Goal: Ask a question

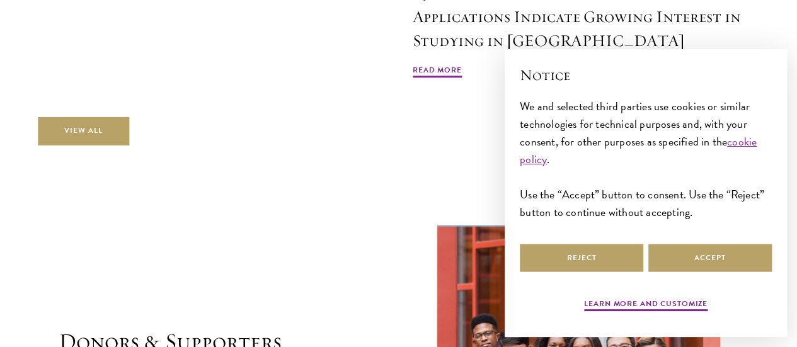
scroll to position [3070, 0]
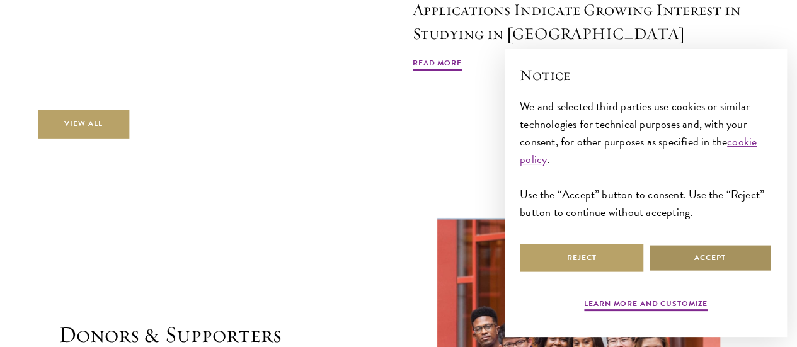
click at [689, 256] on button "Accept" at bounding box center [709, 258] width 123 height 28
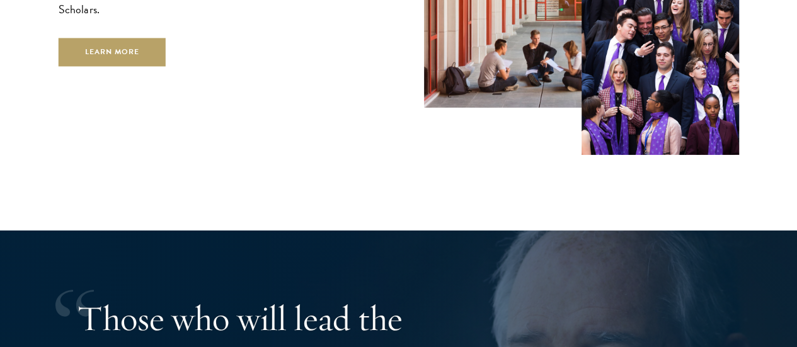
scroll to position [2124, 0]
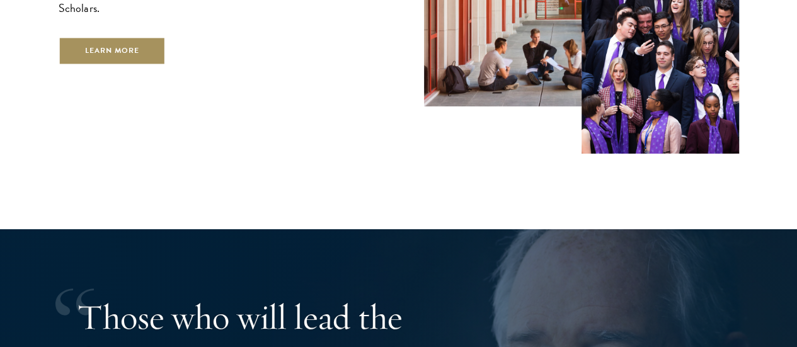
click at [144, 55] on link "Learn More" at bounding box center [113, 51] width 108 height 28
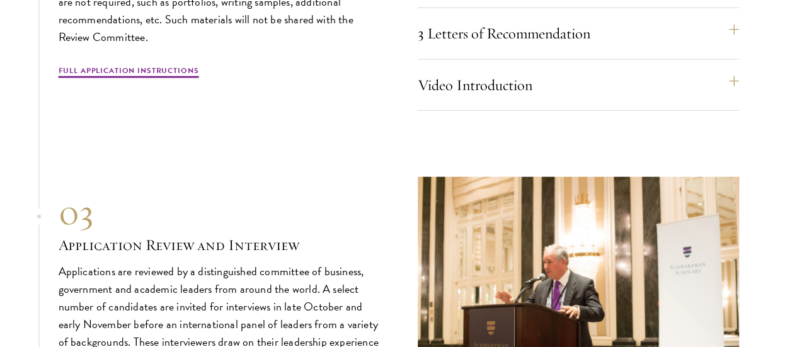
scroll to position [3992, 0]
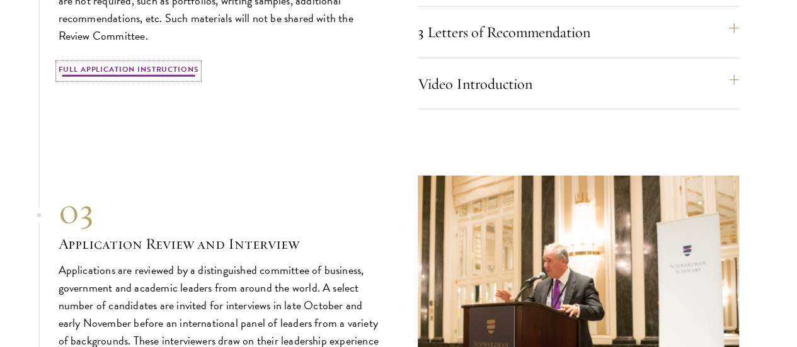
click at [195, 79] on link "Full Application Instructions" at bounding box center [129, 71] width 140 height 15
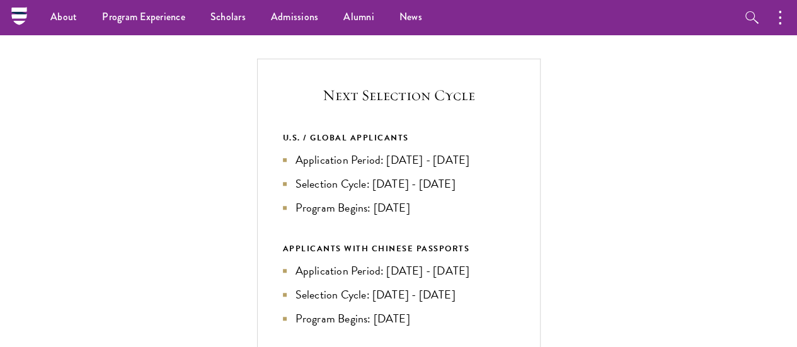
scroll to position [409, 0]
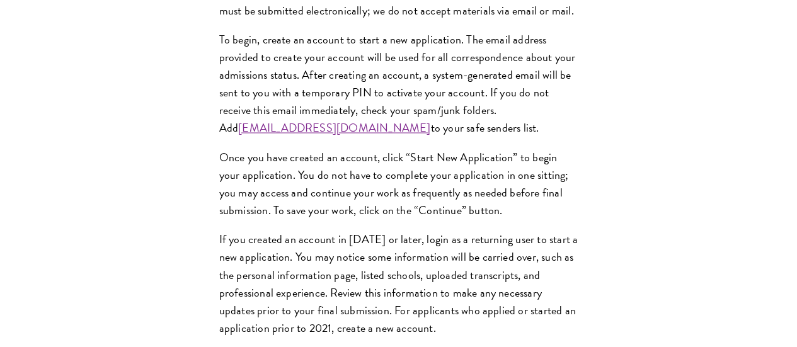
scroll to position [1046, 0]
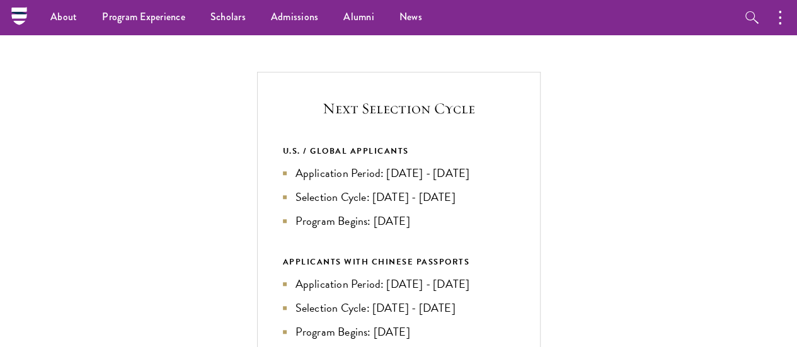
scroll to position [402, 0]
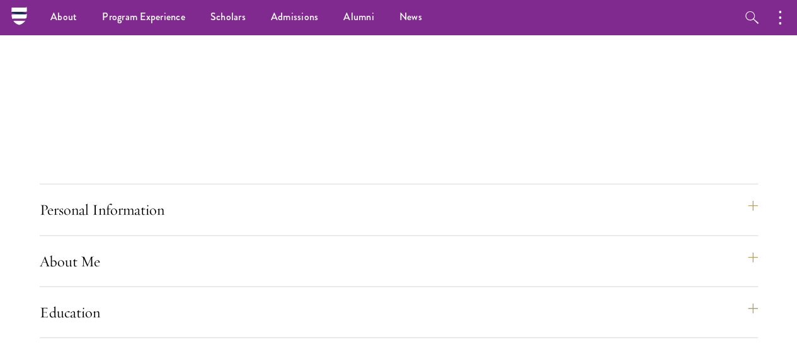
scroll to position [1385, 0]
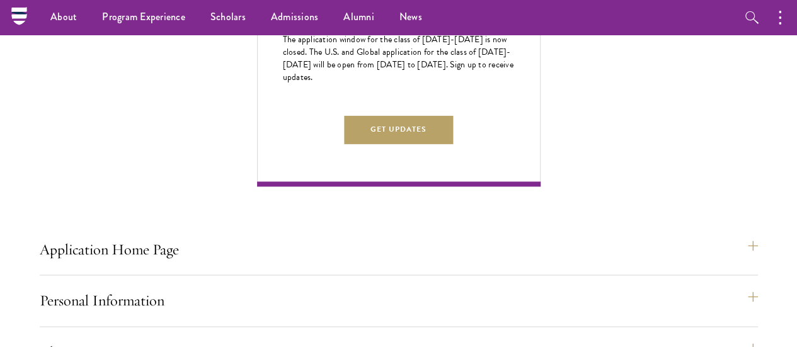
scroll to position [704, 0]
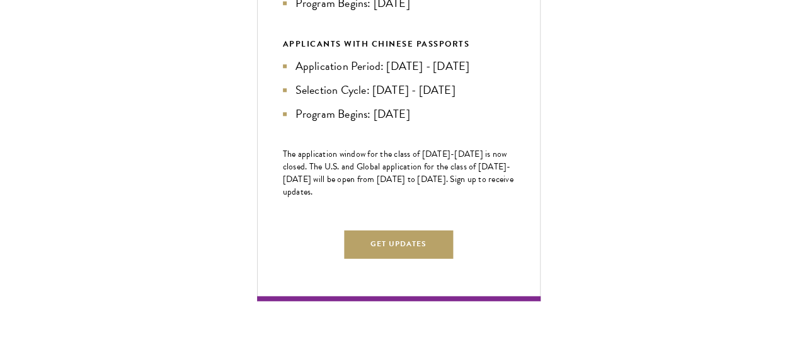
scroll to position [622, 0]
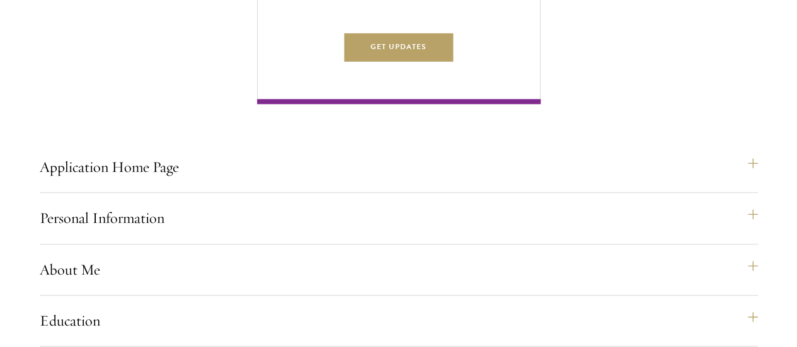
scroll to position [830, 0]
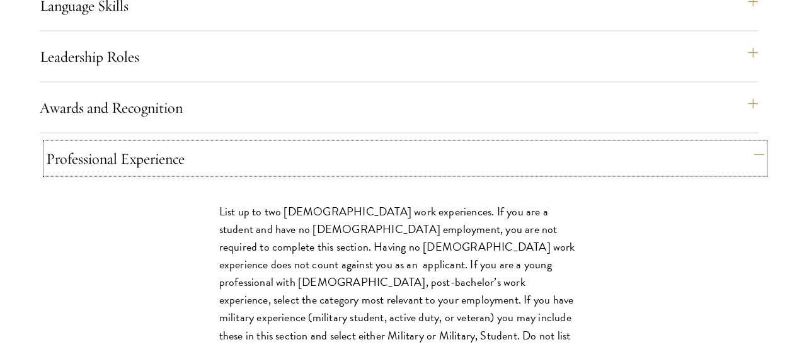
scroll to position [1186, 0]
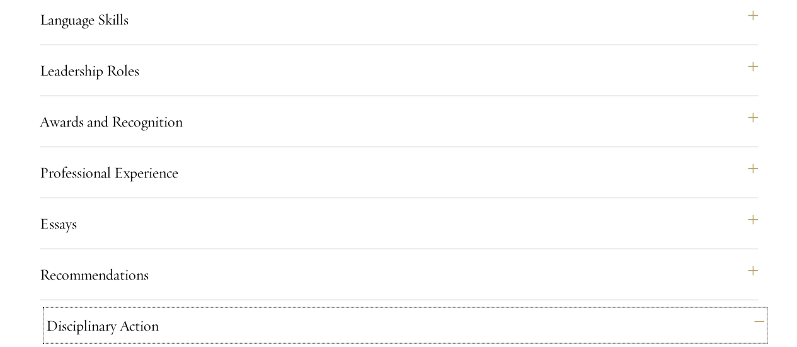
scroll to position [1171, 0]
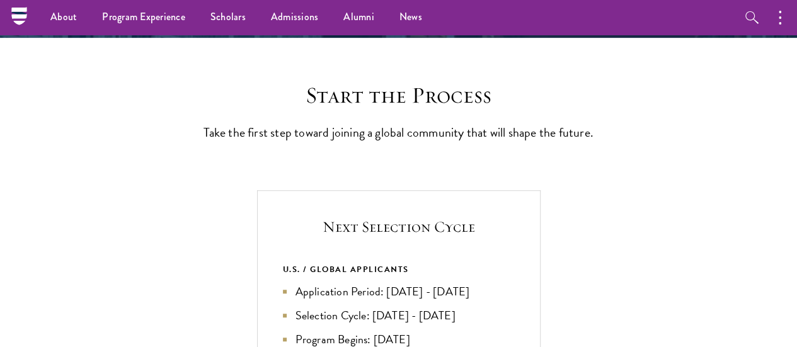
scroll to position [0, 0]
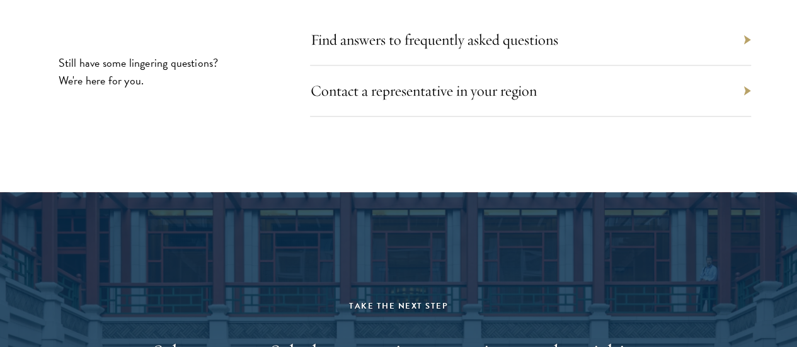
scroll to position [5576, 0]
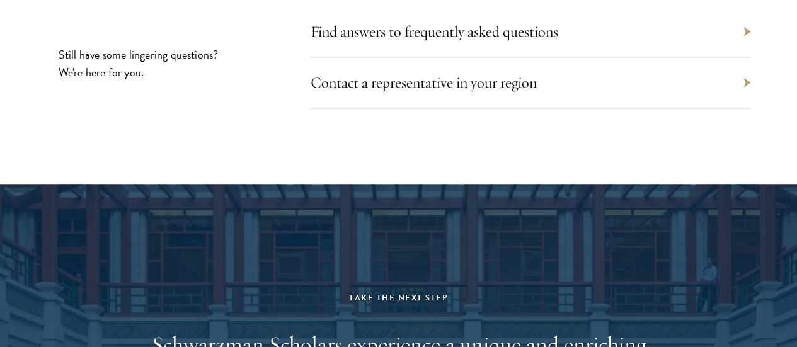
click at [699, 57] on div "Find answers to frequently asked questions" at bounding box center [530, 31] width 441 height 51
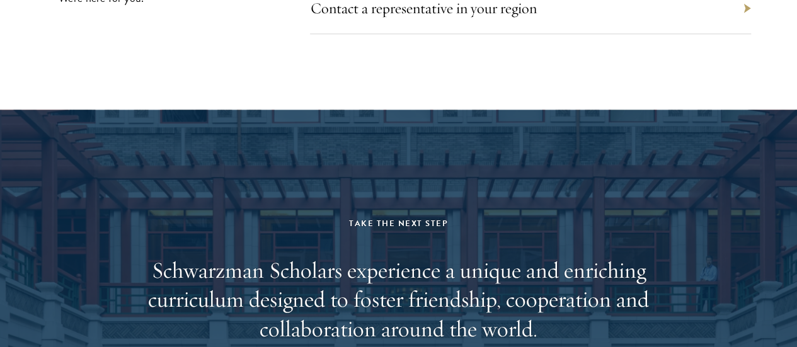
scroll to position [5664, 0]
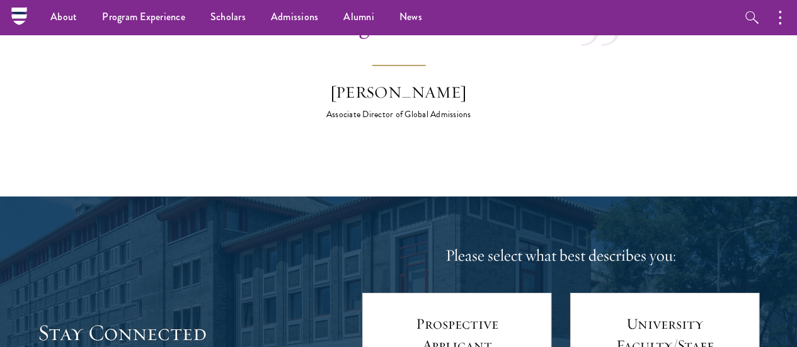
scroll to position [4585, 0]
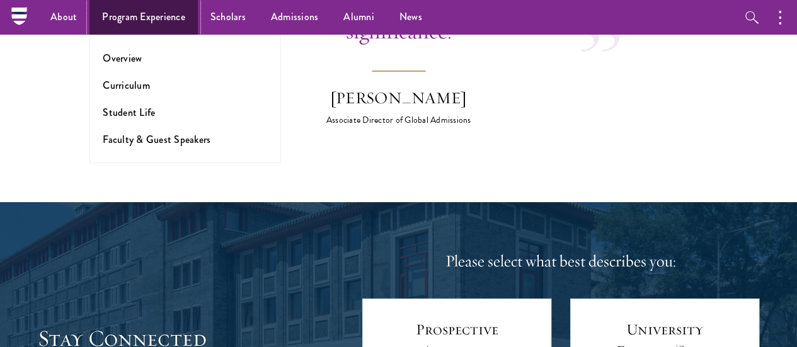
click at [133, 26] on link "Program Experience" at bounding box center [143, 17] width 108 height 35
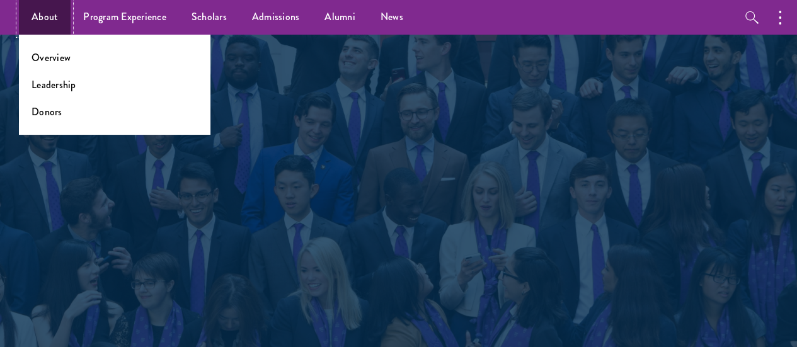
click at [52, 22] on link "About" at bounding box center [45, 17] width 52 height 35
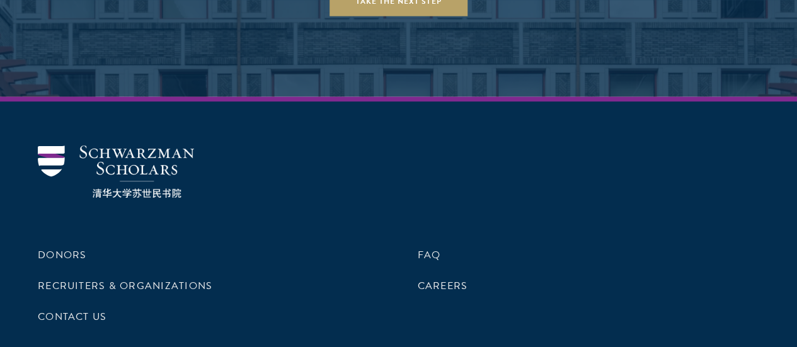
scroll to position [5193, 0]
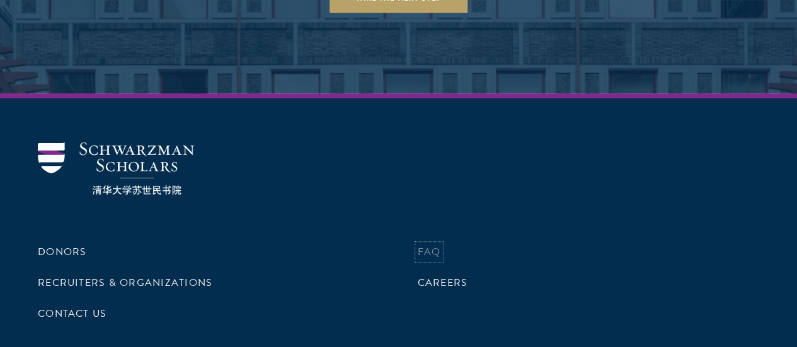
click at [417, 244] on link "FAQ" at bounding box center [428, 251] width 23 height 15
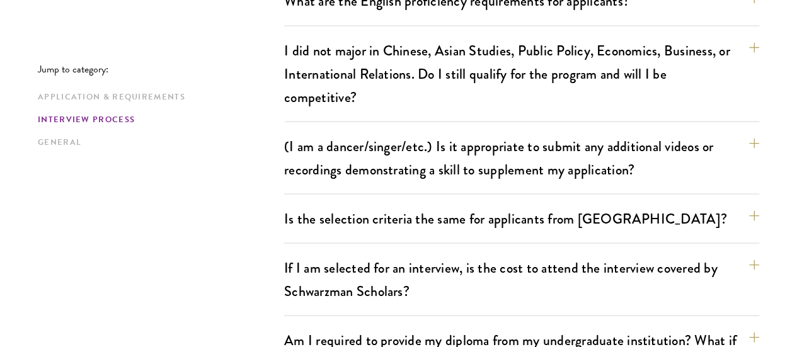
scroll to position [1164, 0]
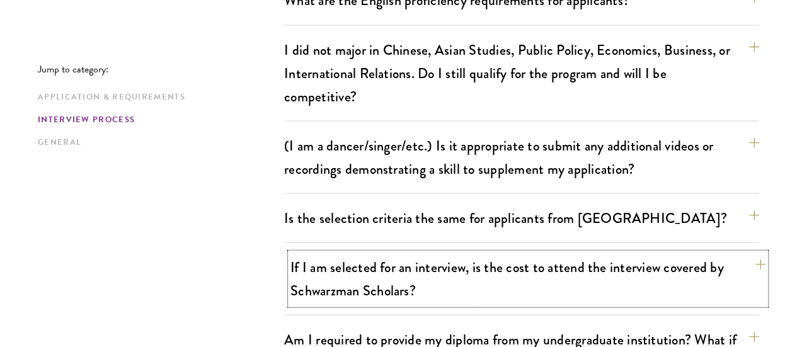
click at [720, 252] on button "If I am selected for an interview, is the cost to attend the interview covered …" at bounding box center [527, 278] width 475 height 52
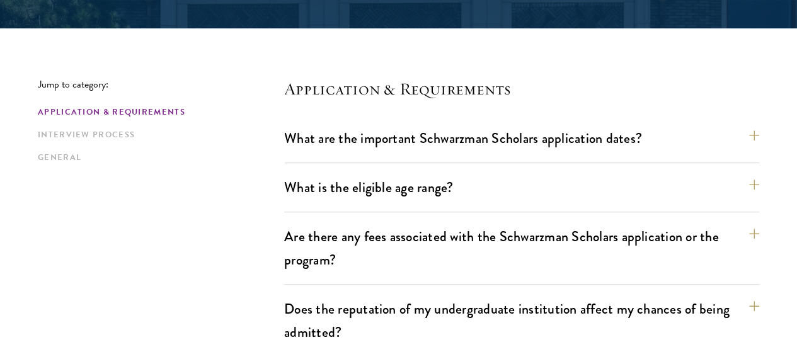
scroll to position [315, 0]
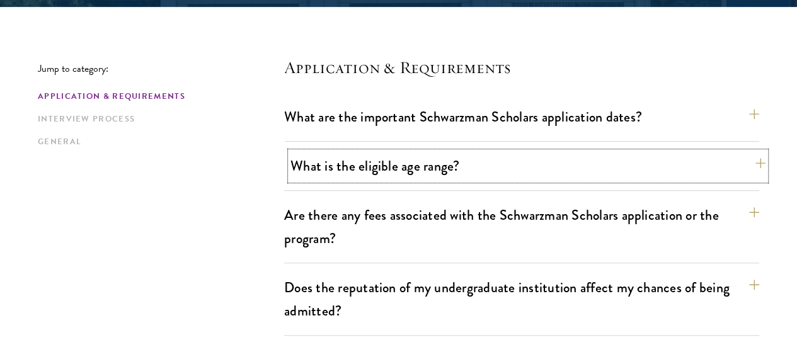
click at [737, 164] on button "What is the eligible age range?" at bounding box center [527, 166] width 475 height 28
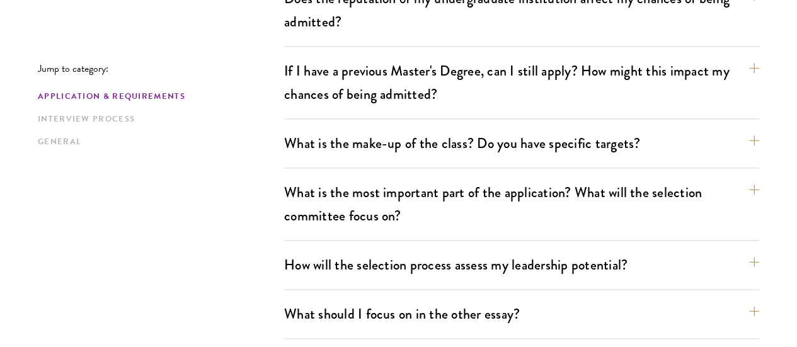
scroll to position [698, 0]
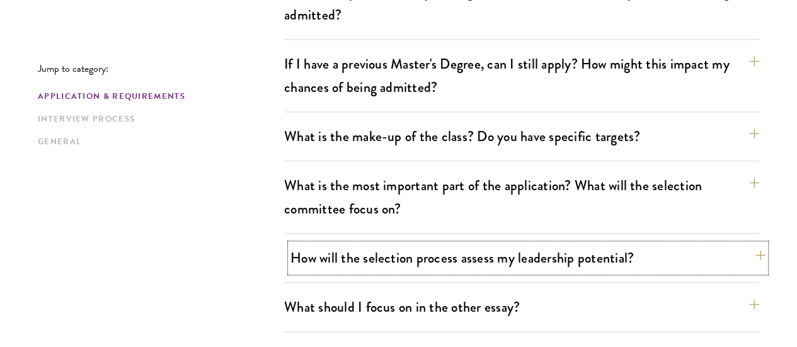
click at [737, 244] on button "How will the selection process assess my leadership potential?" at bounding box center [527, 258] width 475 height 28
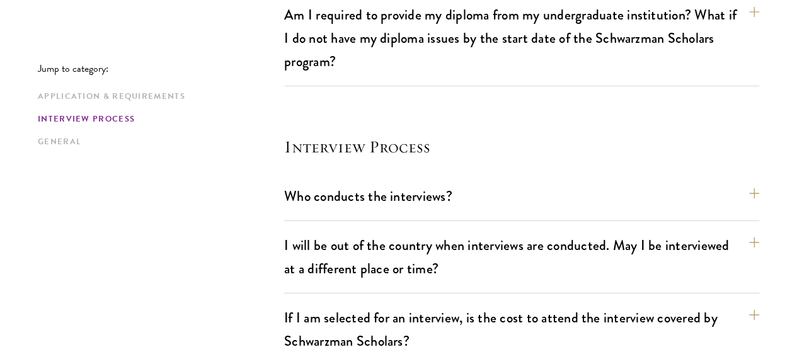
scroll to position [2152, 0]
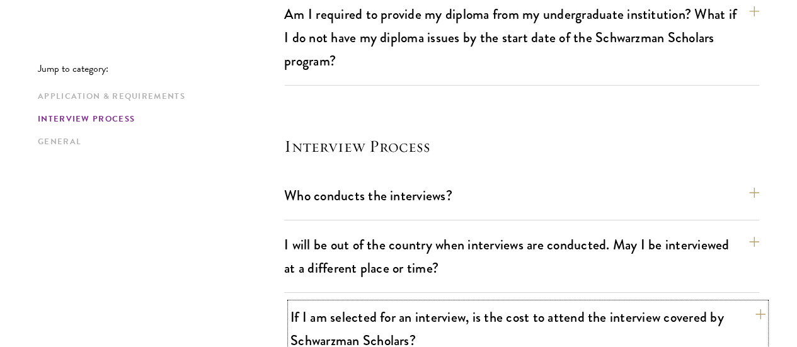
click at [731, 303] on button "If I am selected for an interview, is the cost to attend the interview covered …" at bounding box center [527, 329] width 475 height 52
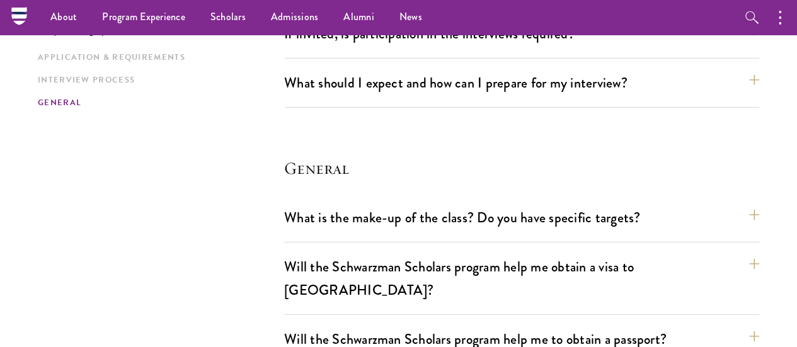
scroll to position [1931, 0]
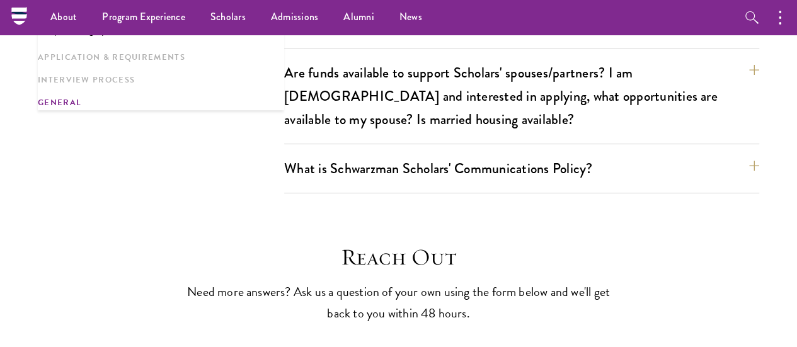
scroll to position [2527, 0]
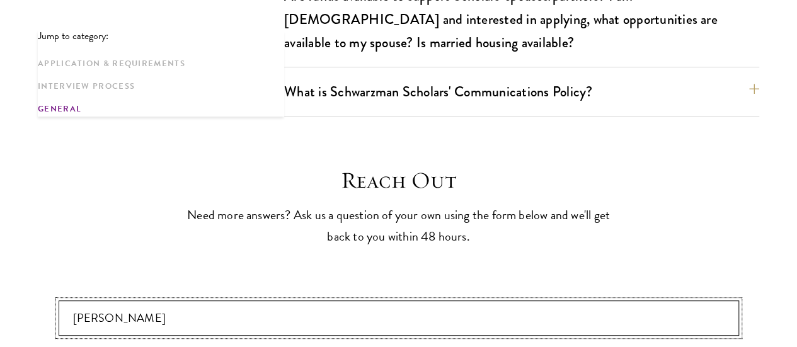
scroll to position [2628, 0]
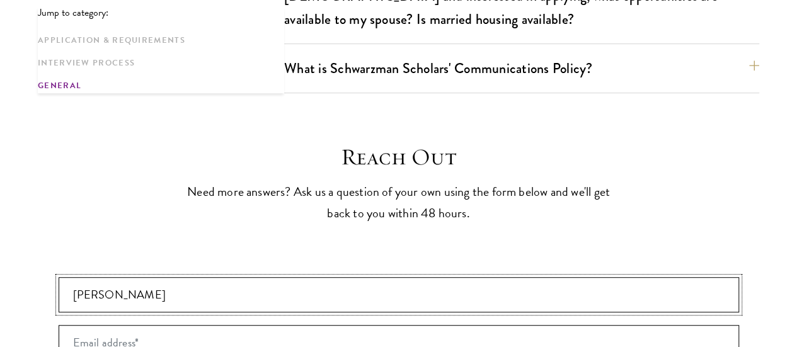
type input "catherine daire Msuku"
click at [212, 325] on input "Email address* *" at bounding box center [399, 342] width 680 height 35
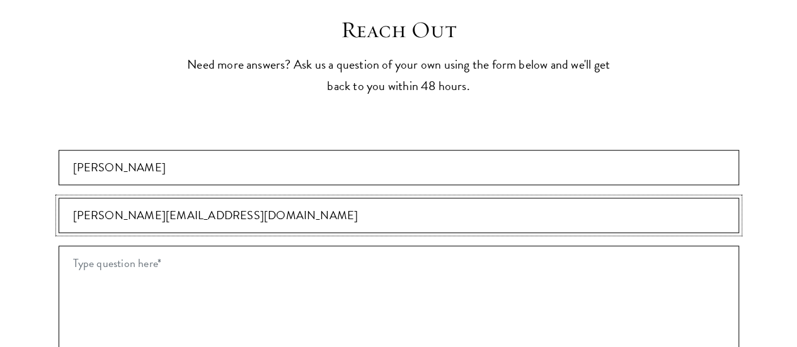
scroll to position [2763, 0]
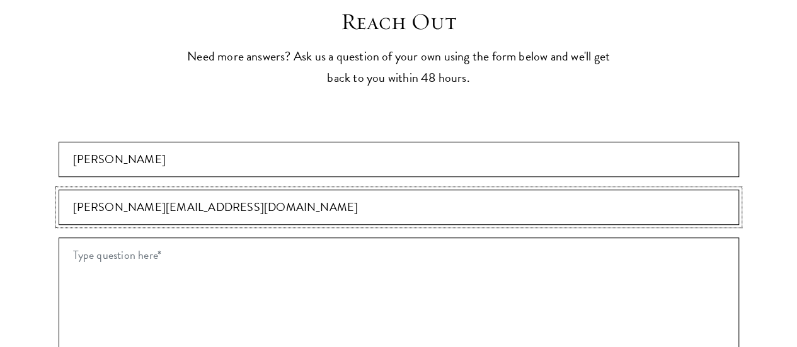
type input "catherine.msuku@pumaenergy.com"
click at [188, 237] on textarea "Type question here* *" at bounding box center [399, 341] width 680 height 208
type textarea "d"
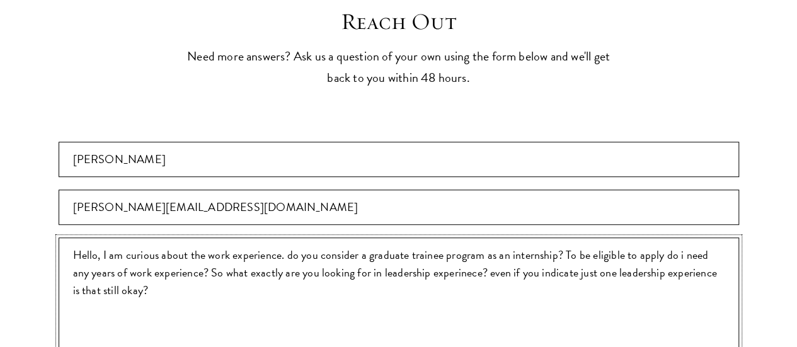
click at [159, 237] on textarea "Hello, I am curious about the work experience. do you consider a graduate train…" at bounding box center [399, 341] width 680 height 208
click at [504, 237] on textarea "Hello, I am curious about the work experience. do you consider a graduate train…" at bounding box center [399, 341] width 680 height 208
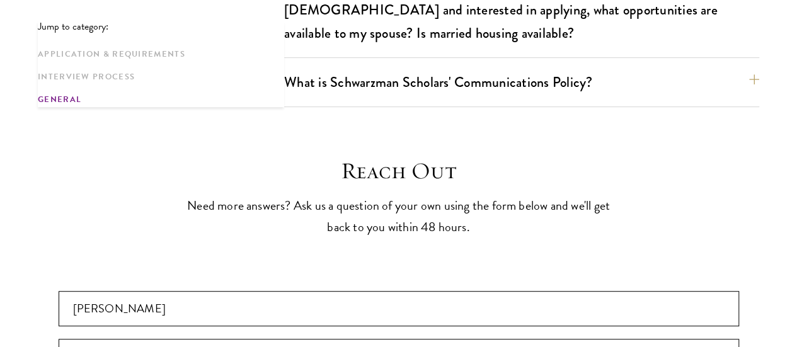
scroll to position [2617, 0]
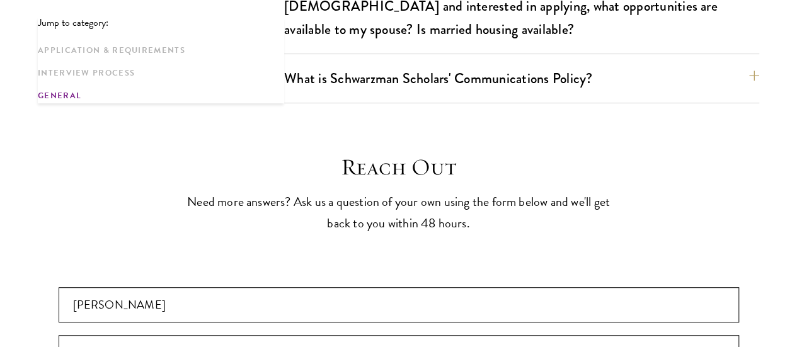
type textarea "Hello, I am curious about the work experience. do you consider a graduate train…"
click at [119, 335] on input "catherine.msuku@pumaenergy.com" at bounding box center [399, 352] width 680 height 35
click at [471, 335] on input "catherinedairemsuku@gmail.com /catherine.msuku@pumaenergy.com" at bounding box center [399, 352] width 680 height 35
click at [278, 335] on input "catherinedairemsuku@gmail.com /catherine.msuku@pumaenergy.com (work email)" at bounding box center [399, 352] width 680 height 35
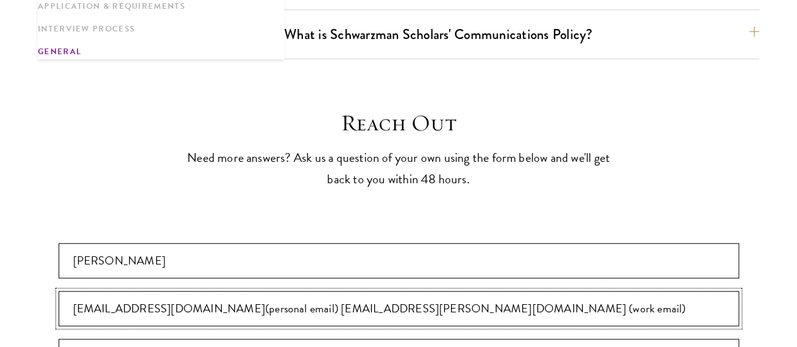
scroll to position [2673, 0]
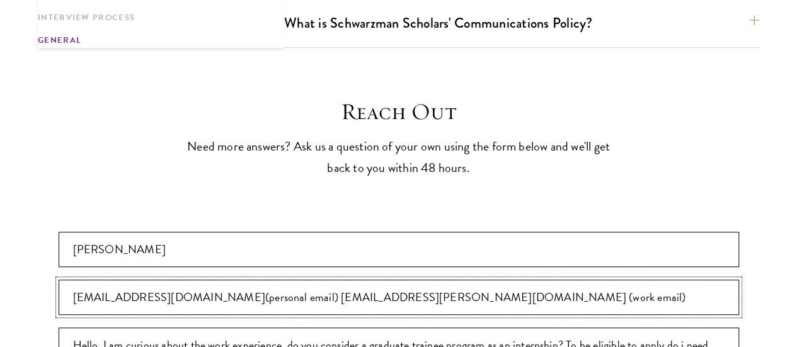
type input "catherinedairemsuku@gmail.com(personal email) /catherine.msuku@pumaenergy.com (…"
click at [124, 232] on input "catherine daire Msuku" at bounding box center [399, 249] width 680 height 35
click at [267, 232] on input "Catherine daire Msuku" at bounding box center [399, 249] width 680 height 35
click at [179, 232] on input "Catherine daire Msuku" at bounding box center [399, 249] width 680 height 35
type input "Catherine Daire Msuku"
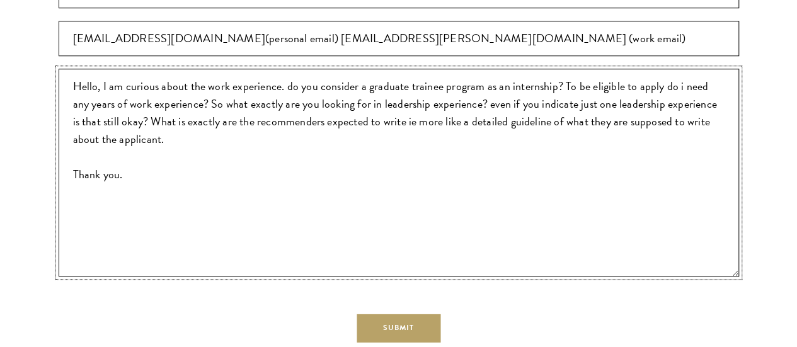
scroll to position [2932, 0]
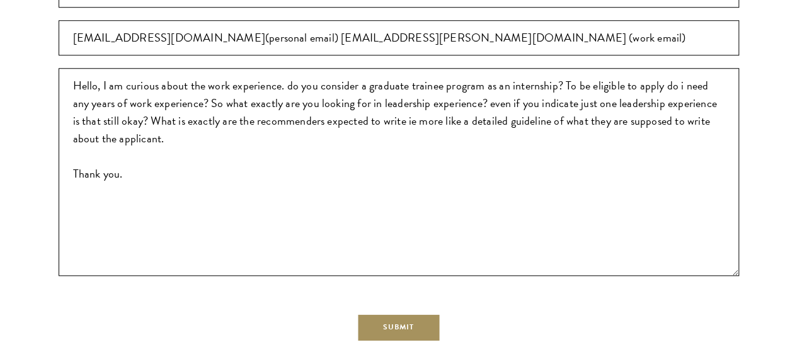
click at [411, 321] on span "Submit" at bounding box center [398, 326] width 31 height 11
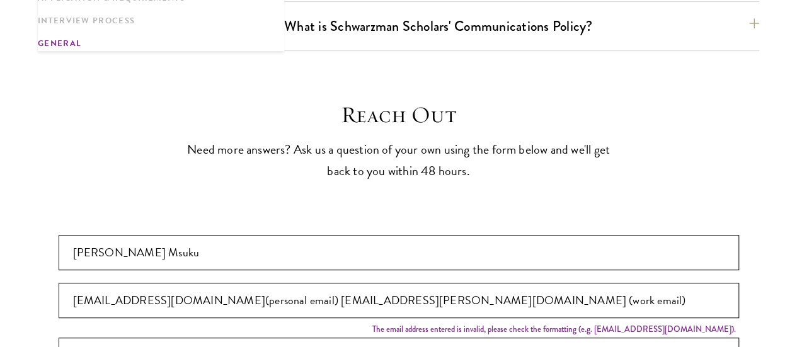
scroll to position [0, 0]
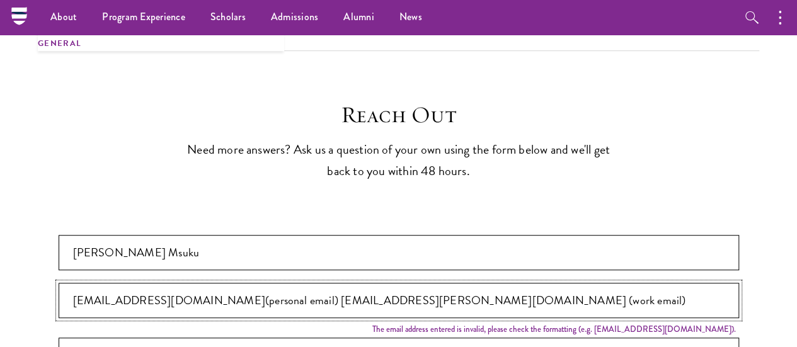
click at [602, 283] on input "catherinedairemsuku@gmail.com(personal email) /catherine.msuku@pumaenergy.com (…" at bounding box center [399, 300] width 680 height 35
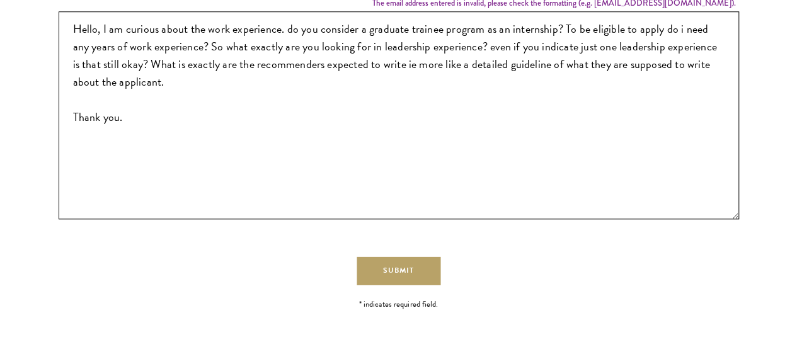
scroll to position [3006, 0]
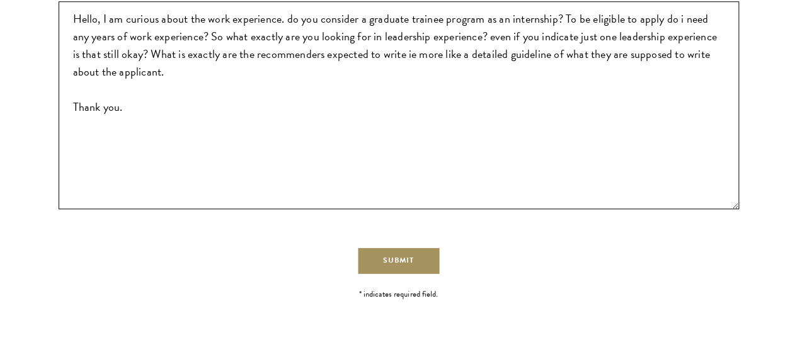
type input "catherinedairemsuku@gmail.com"
click at [422, 247] on button "Submit" at bounding box center [398, 261] width 84 height 28
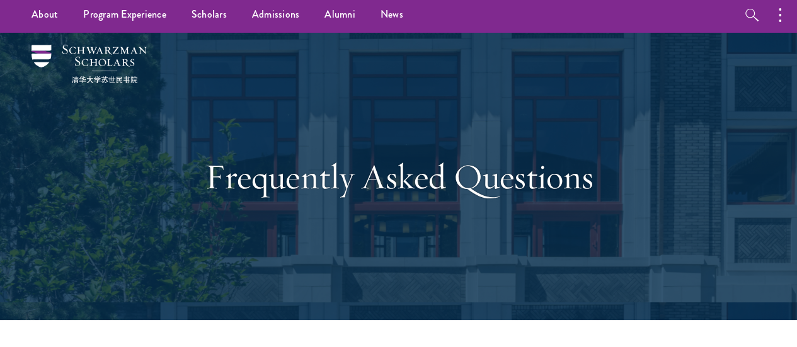
scroll to position [0, 0]
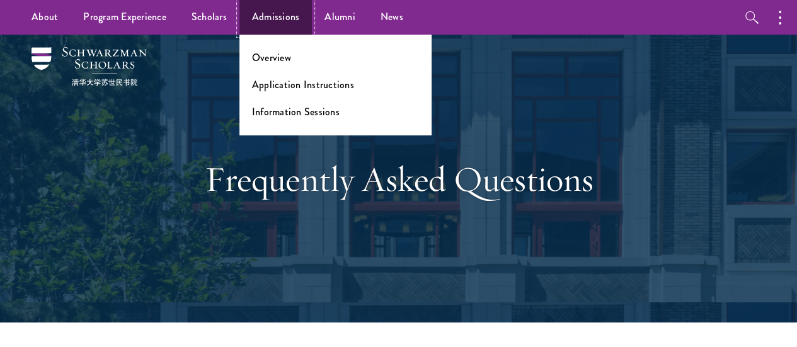
click at [256, 23] on link "Admissions" at bounding box center [275, 17] width 73 height 35
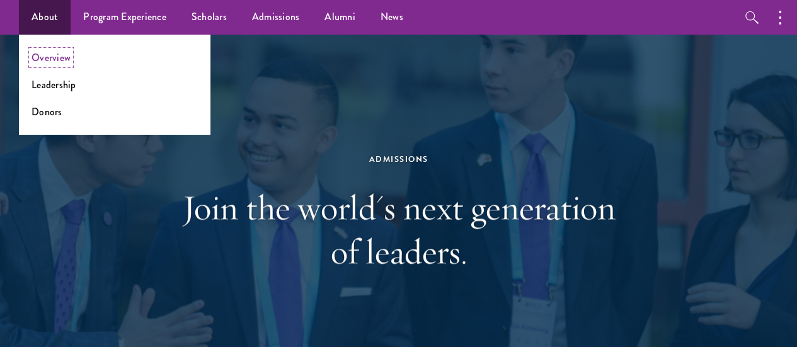
click at [48, 58] on link "Overview" at bounding box center [50, 57] width 39 height 14
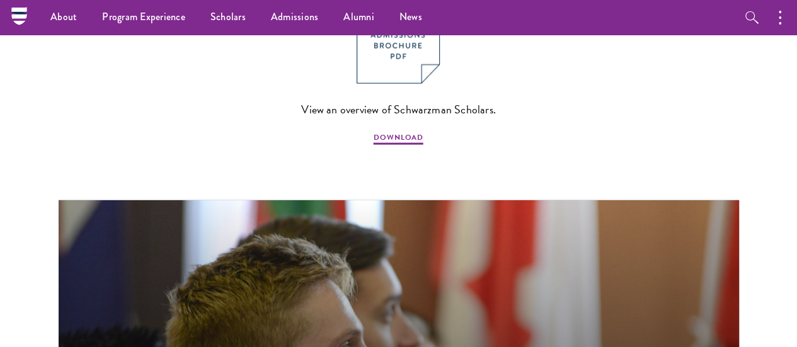
scroll to position [1276, 0]
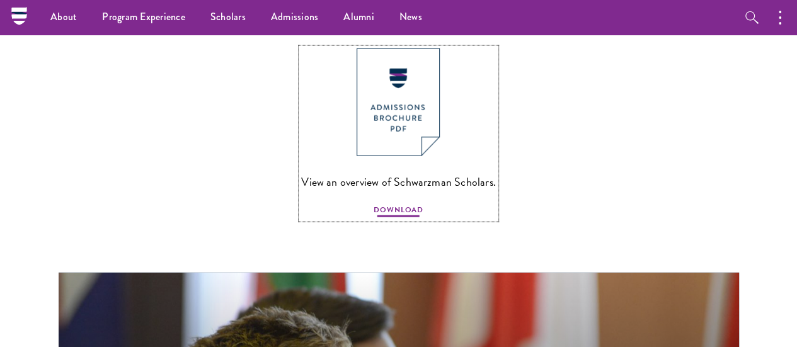
click at [393, 219] on span "DOWNLOAD" at bounding box center [398, 211] width 50 height 15
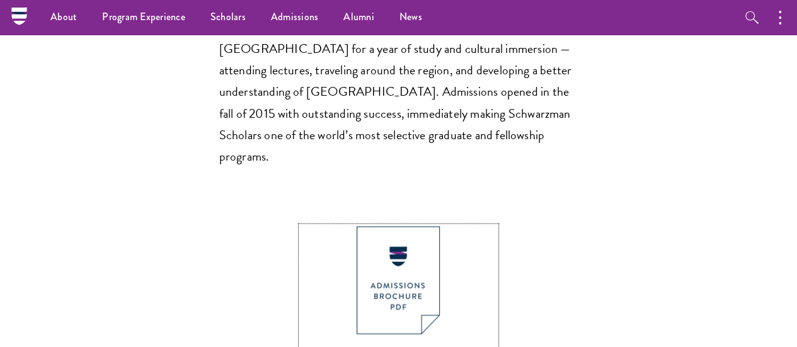
scroll to position [1097, 0]
